Goal: Information Seeking & Learning: Understand process/instructions

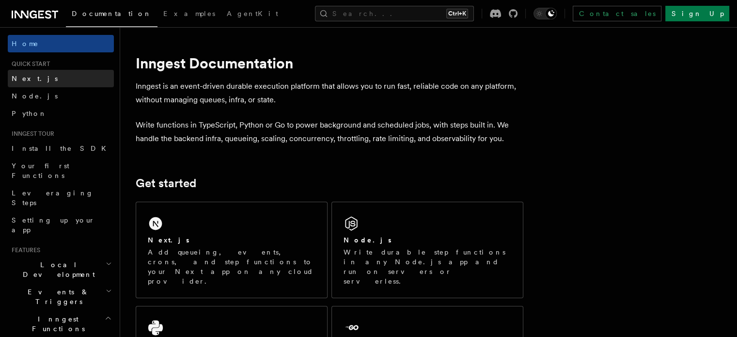
click at [40, 81] on link "Next.js" at bounding box center [61, 78] width 106 height 17
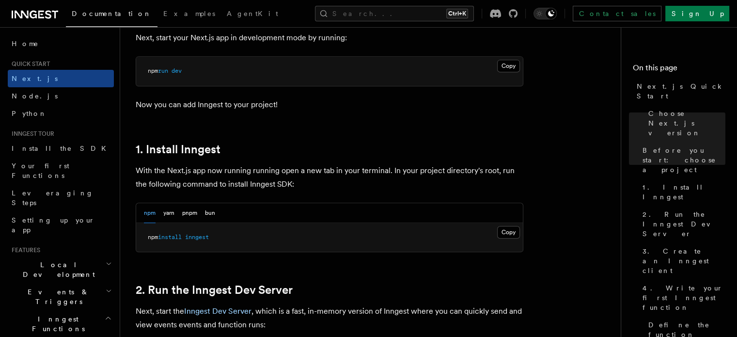
scroll to position [484, 0]
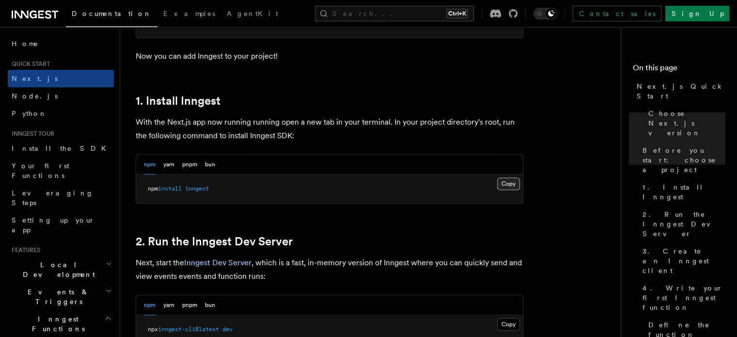
click at [504, 180] on button "Copy Copied" at bounding box center [508, 183] width 23 height 13
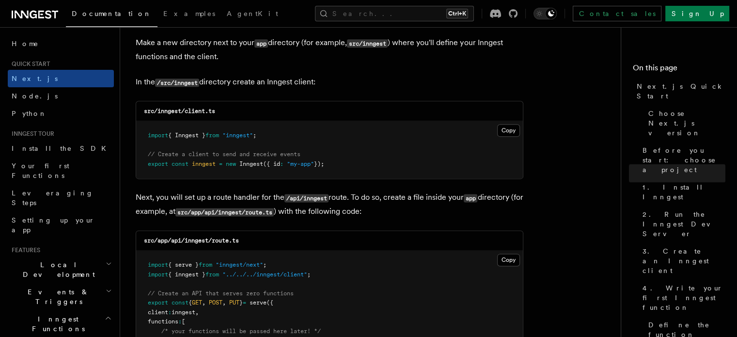
scroll to position [1211, 0]
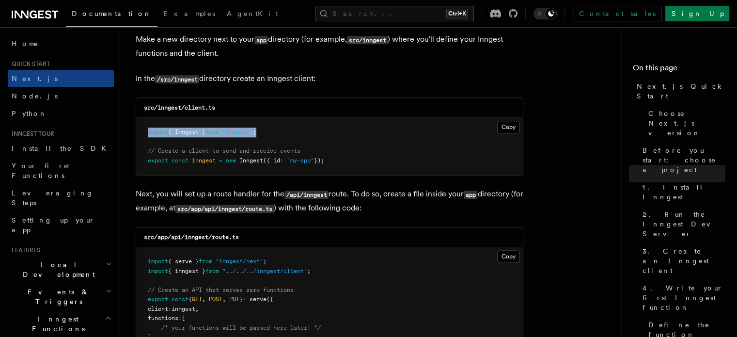
drag, startPoint x: 276, startPoint y: 131, endPoint x: 138, endPoint y: 131, distance: 137.6
click at [136, 131] on pre "import { Inngest } from "inngest" ; // Create a client to send and receive even…" at bounding box center [329, 146] width 387 height 57
copy span "import { Inngest } from "inngest" ;"
click at [40, 95] on link "Node.js" at bounding box center [61, 95] width 106 height 17
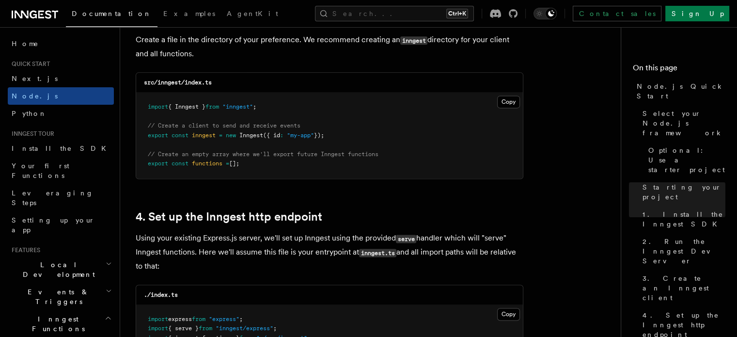
scroll to position [1260, 0]
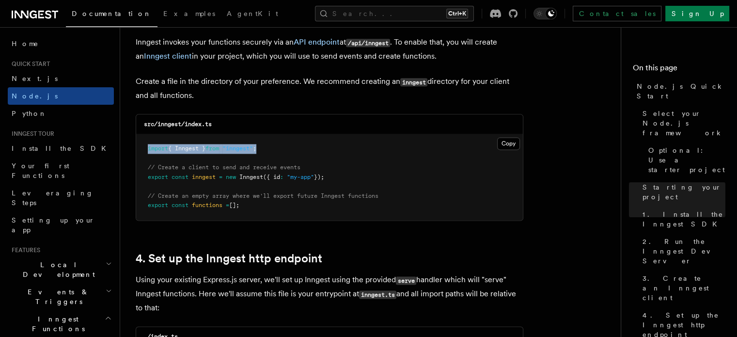
drag, startPoint x: 273, startPoint y: 147, endPoint x: 148, endPoint y: 147, distance: 125.0
click at [148, 147] on pre "import { Inngest } from "inngest" ; // Create a client to send and receive even…" at bounding box center [329, 177] width 387 height 86
copy span "import { Inngest } from "inngest" ;"
drag, startPoint x: 202, startPoint y: 193, endPoint x: 190, endPoint y: 186, distance: 13.7
click at [200, 192] on pre "import { Inngest } from "inngest" ; // Create a client to send and receive even…" at bounding box center [329, 177] width 387 height 86
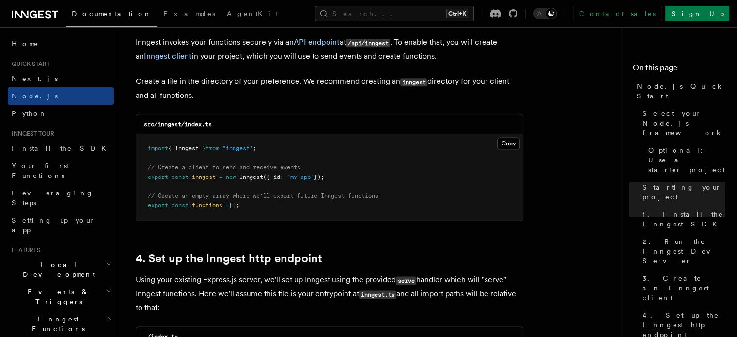
drag, startPoint x: 147, startPoint y: 166, endPoint x: 379, endPoint y: 205, distance: 235.3
click at [379, 205] on pre "import { Inngest } from "inngest" ; // Create a client to send and receive even…" at bounding box center [329, 177] width 387 height 86
copy code "// Create a client to send and receive events export const inngest = new Innges…"
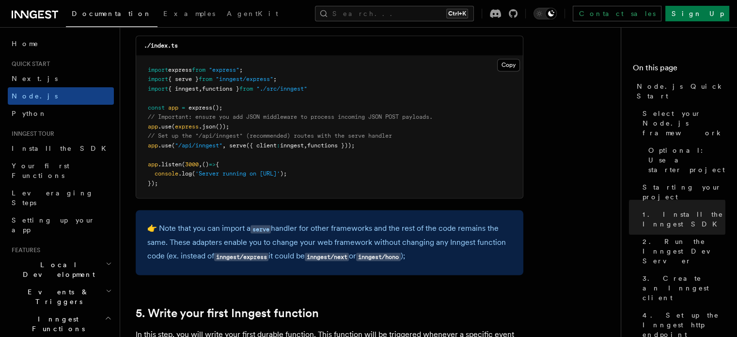
scroll to position [1502, 0]
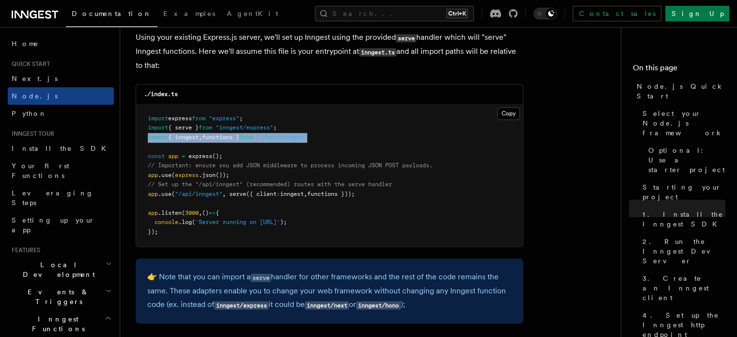
drag, startPoint x: 328, startPoint y: 137, endPoint x: 143, endPoint y: 143, distance: 185.6
click at [143, 143] on pre "import express from "express" ; import { serve } from "inngest/express" ; impor…" at bounding box center [329, 175] width 387 height 142
drag, startPoint x: 370, startPoint y: 193, endPoint x: 133, endPoint y: 194, distance: 237.4
click at [388, 205] on pre "import express from "express" ; import { serve } from "inngest/express" ; impor…" at bounding box center [329, 175] width 387 height 142
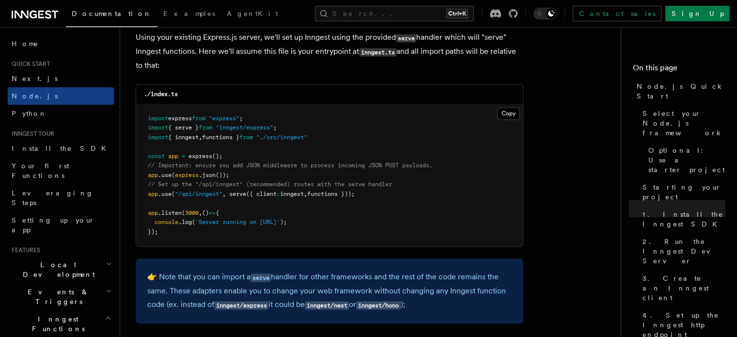
drag, startPoint x: 370, startPoint y: 193, endPoint x: 141, endPoint y: 195, distance: 228.7
click at [141, 195] on pre "import express from "express" ; import { serve } from "inngest/express" ; impor…" at bounding box center [329, 175] width 387 height 142
copy span "app .use ( "/api/inngest" , serve ({ client : inngest , functions }));"
drag, startPoint x: 289, startPoint y: 129, endPoint x: 136, endPoint y: 130, distance: 152.6
click at [136, 130] on pre "import express from "express" ; import { serve } from "inngest/express" ; impor…" at bounding box center [329, 175] width 387 height 142
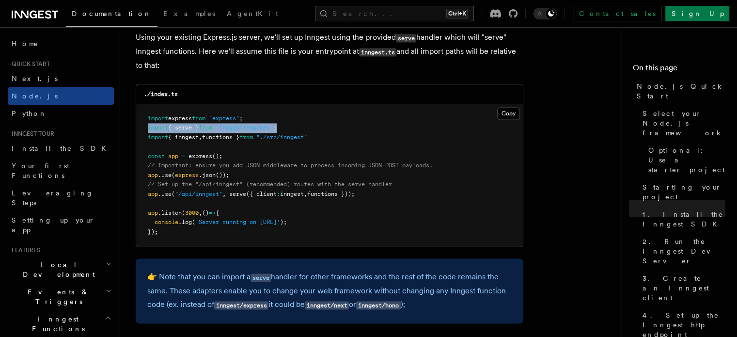
copy span "import { serve } from "inngest/express" ;"
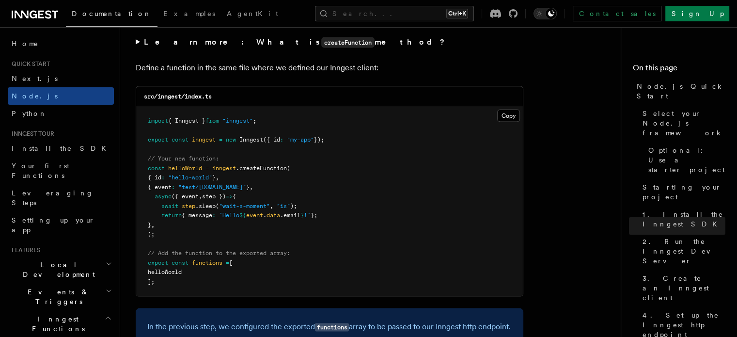
scroll to position [1938, 0]
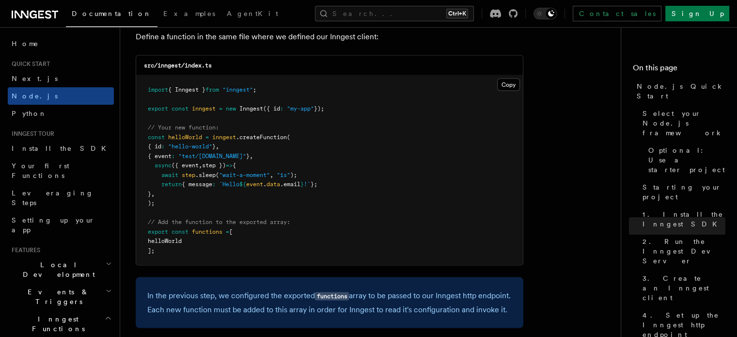
click at [185, 136] on span "helloWorld" at bounding box center [185, 137] width 34 height 7
drag, startPoint x: 207, startPoint y: 160, endPoint x: 233, endPoint y: 165, distance: 25.7
click at [233, 165] on code "import { Inngest } from "inngest" ; export const inngest = new Inngest ({ id : …" at bounding box center [236, 170] width 176 height 168
drag, startPoint x: 213, startPoint y: 186, endPoint x: 232, endPoint y: 189, distance: 19.1
click at [232, 187] on span "return { message : `Hello ${ event . data .email } !` };" at bounding box center [233, 184] width 170 height 7
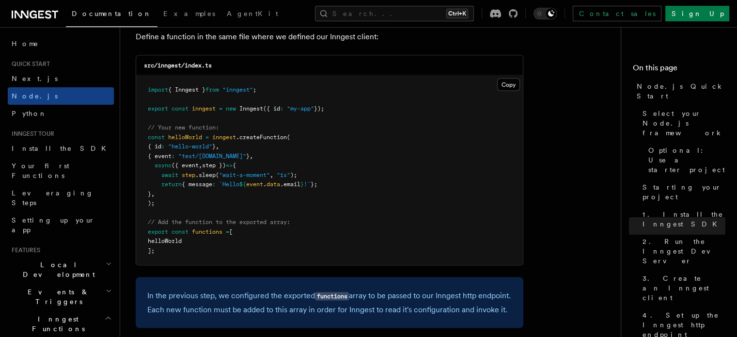
click at [172, 199] on pre "import { Inngest } from "inngest" ; export const inngest = new Inngest ({ id : …" at bounding box center [329, 170] width 387 height 189
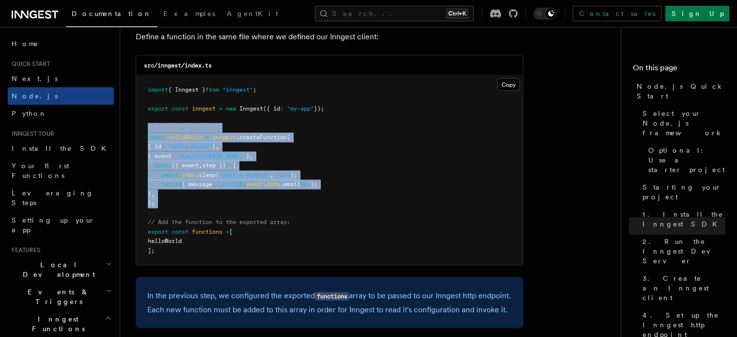
drag, startPoint x: 148, startPoint y: 128, endPoint x: 173, endPoint y: 213, distance: 88.4
click at [173, 213] on pre "import { Inngest } from "inngest" ; export const inngest = new Inngest ({ id : …" at bounding box center [329, 170] width 387 height 189
copy code "// Your new function: const helloWorld = inngest .createFunction ( { id : "hell…"
